Goal: Download file/media

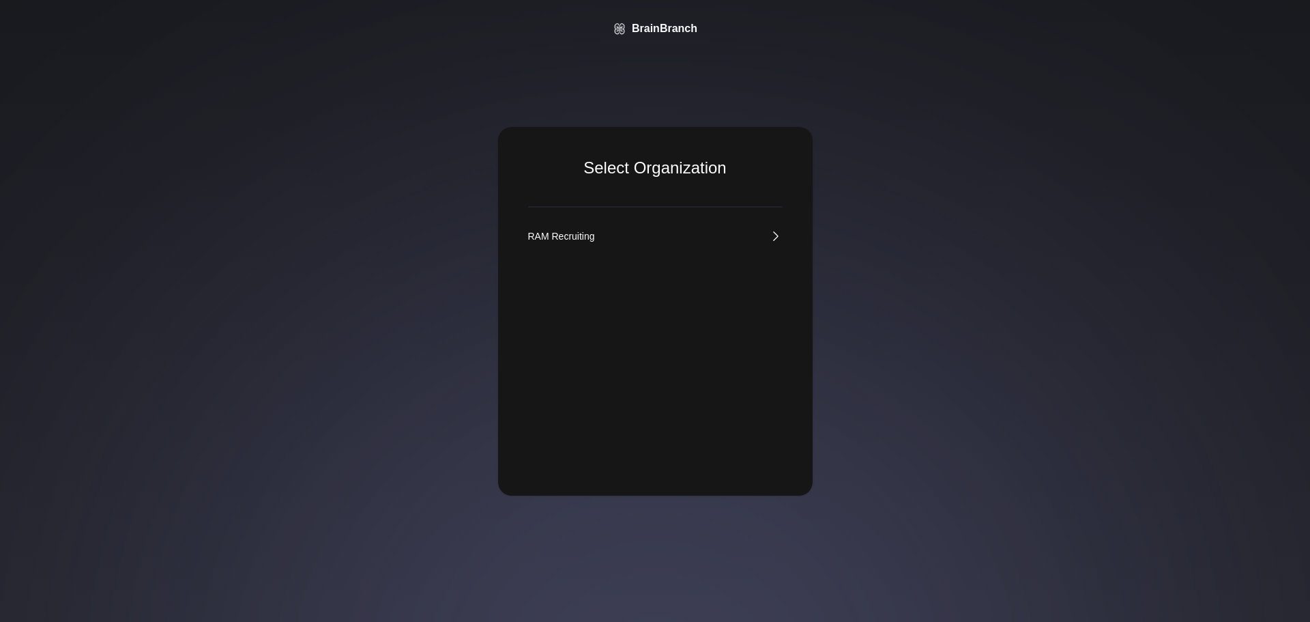
click at [639, 229] on link "RAM Recruiting" at bounding box center [655, 236] width 254 height 14
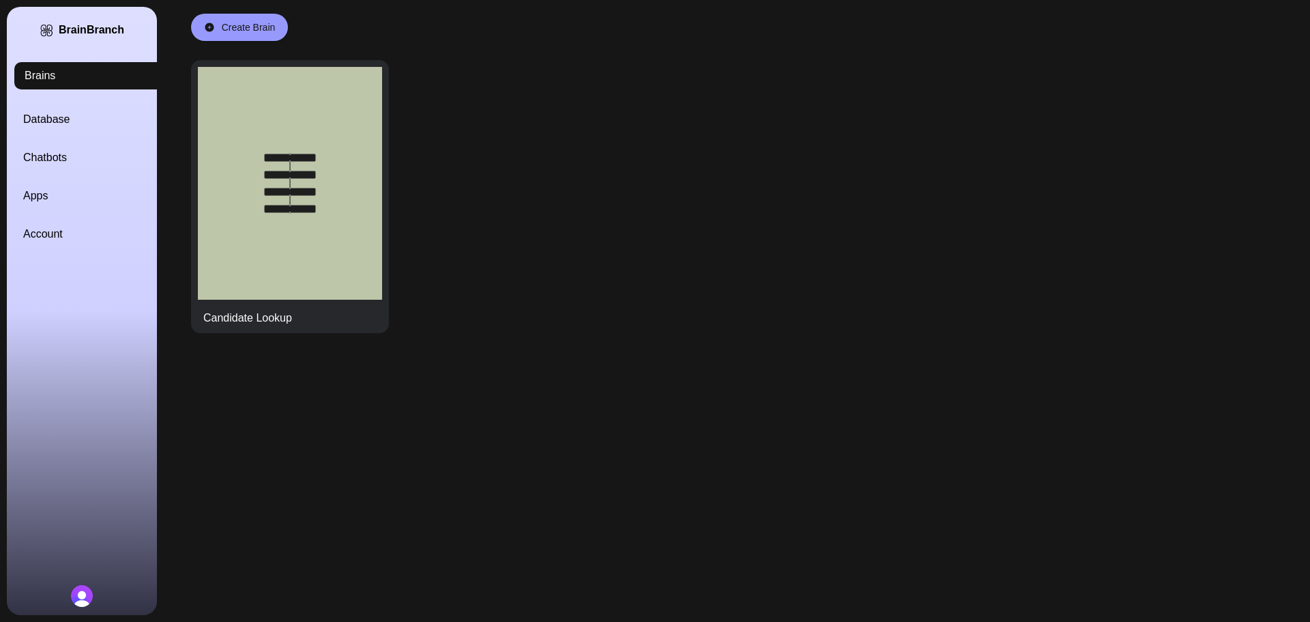
click at [57, 115] on link "Database" at bounding box center [98, 119] width 150 height 16
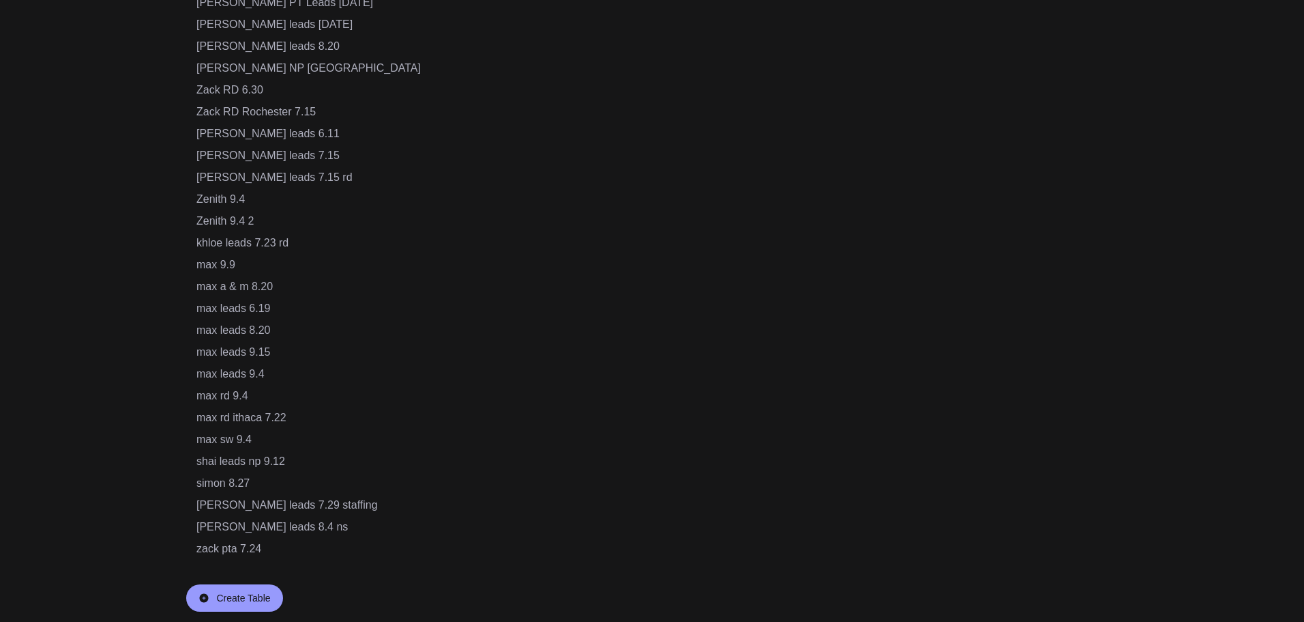
scroll to position [937, 0]
click at [263, 455] on div "shai leads np 9.12" at bounding box center [308, 460] width 224 height 16
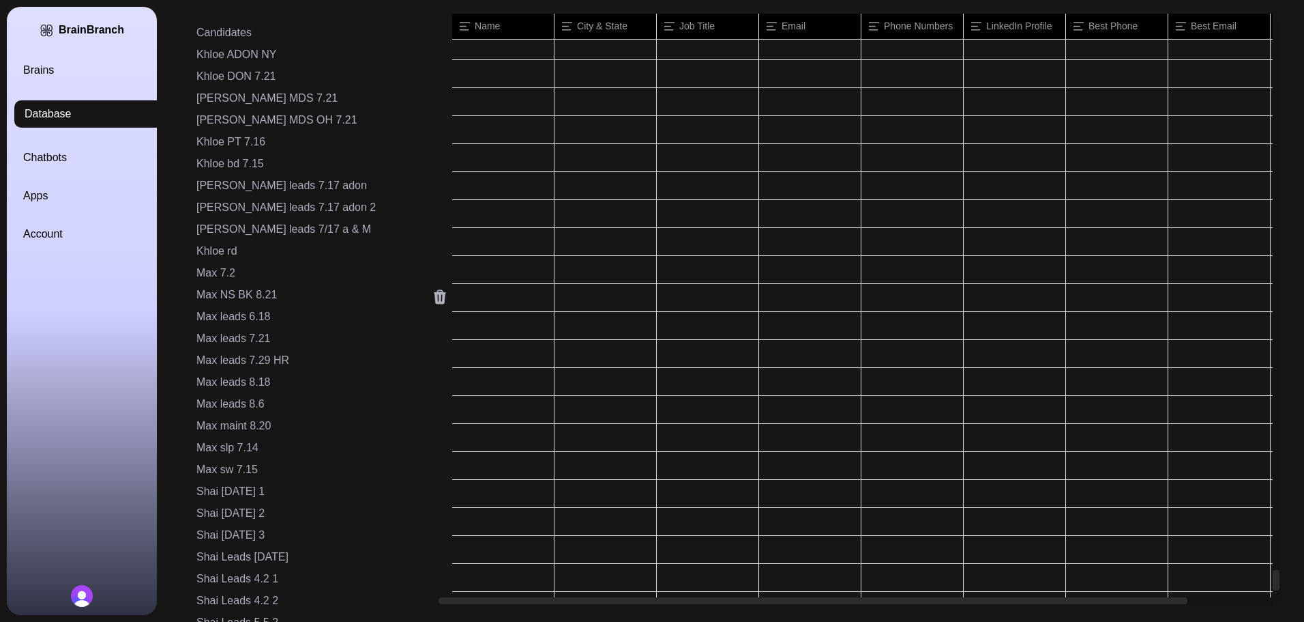
scroll to position [30350, 0]
click at [452, 553] on div at bounding box center [503, 551] width 102 height 27
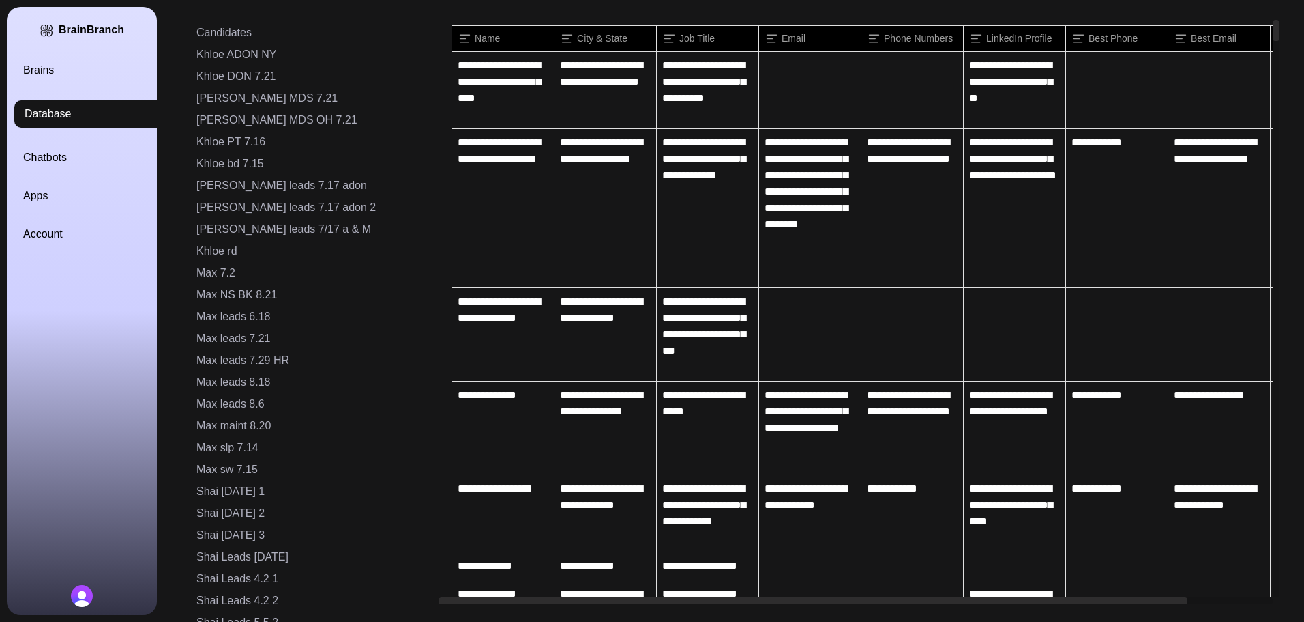
scroll to position [0, 0]
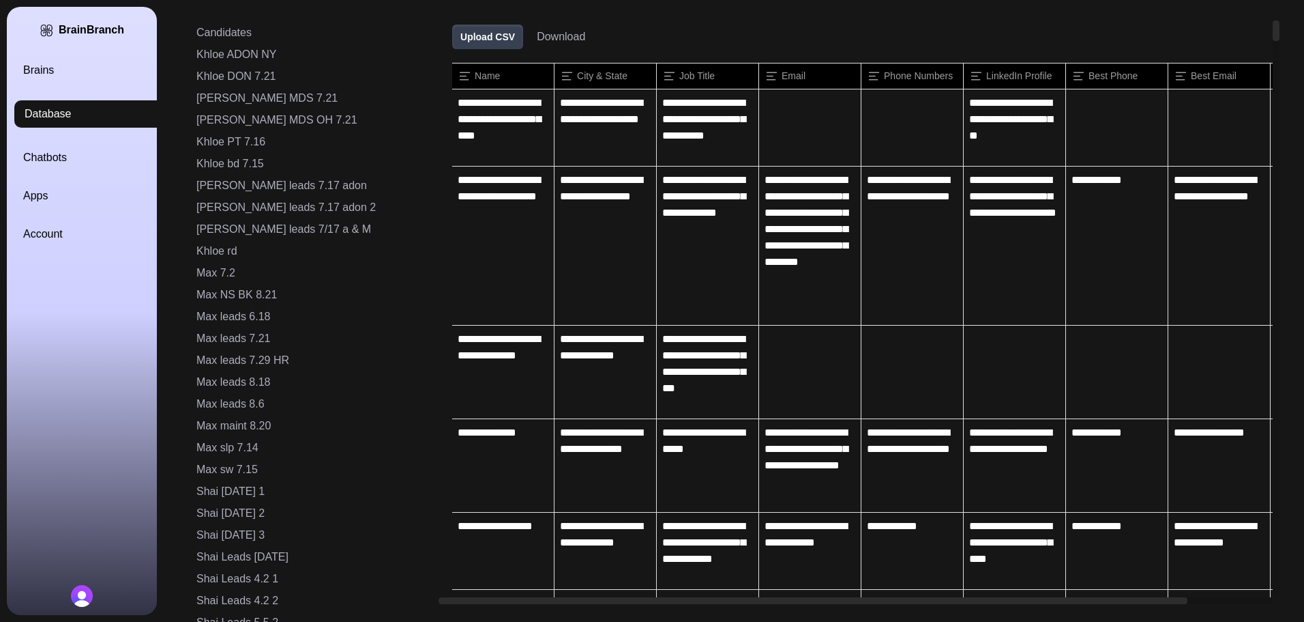
click at [537, 38] on button "Download" at bounding box center [561, 37] width 48 height 16
